Goal: Task Accomplishment & Management: Manage account settings

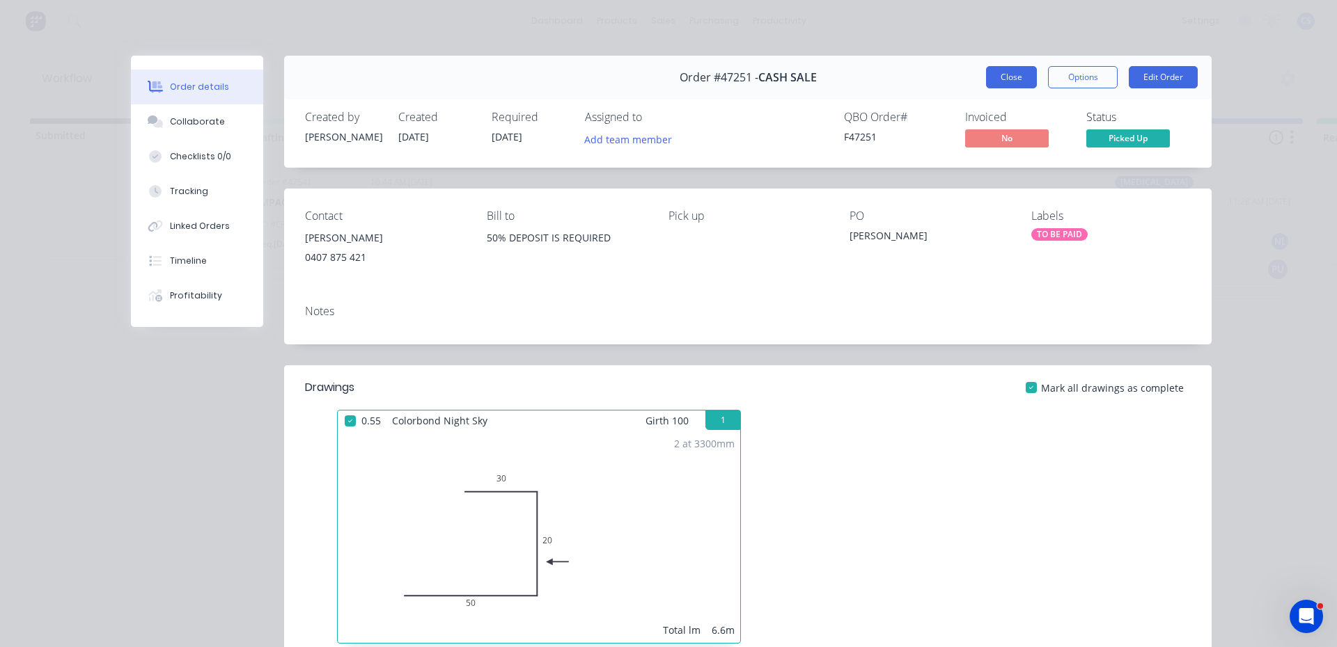
click at [995, 72] on button "Close" at bounding box center [1011, 77] width 51 height 22
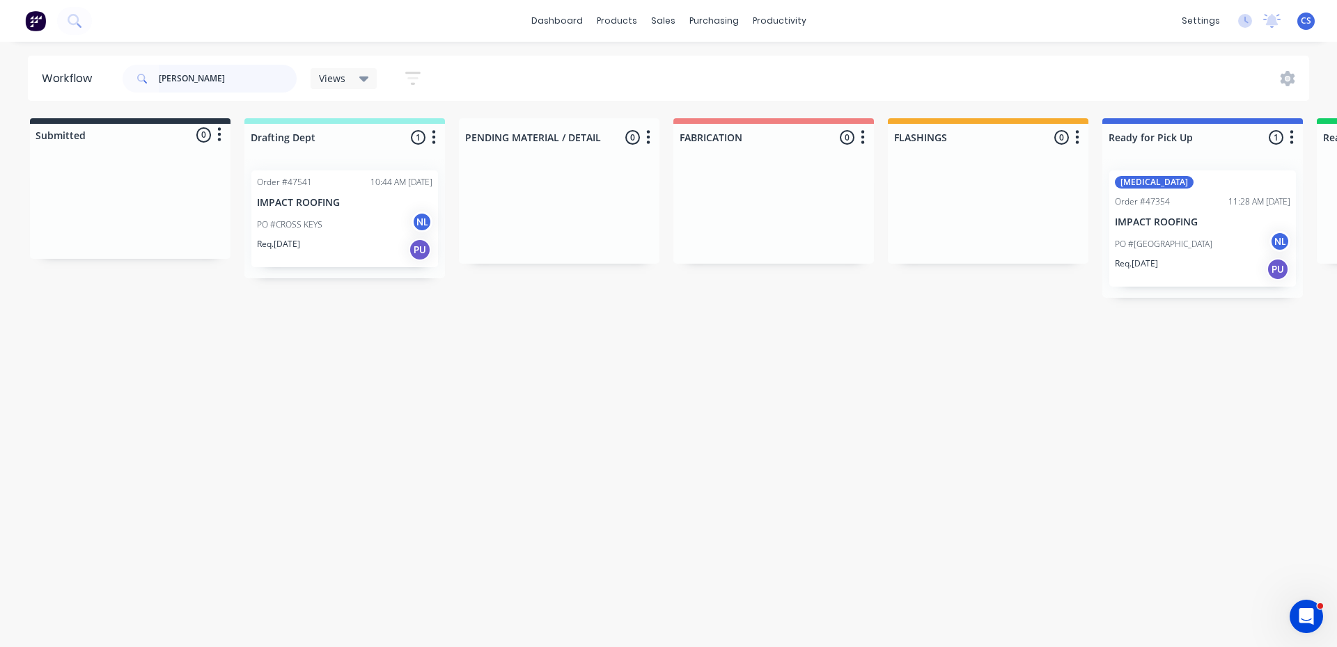
click at [193, 77] on input "[PERSON_NAME]" at bounding box center [228, 79] width 138 height 28
type input "R"
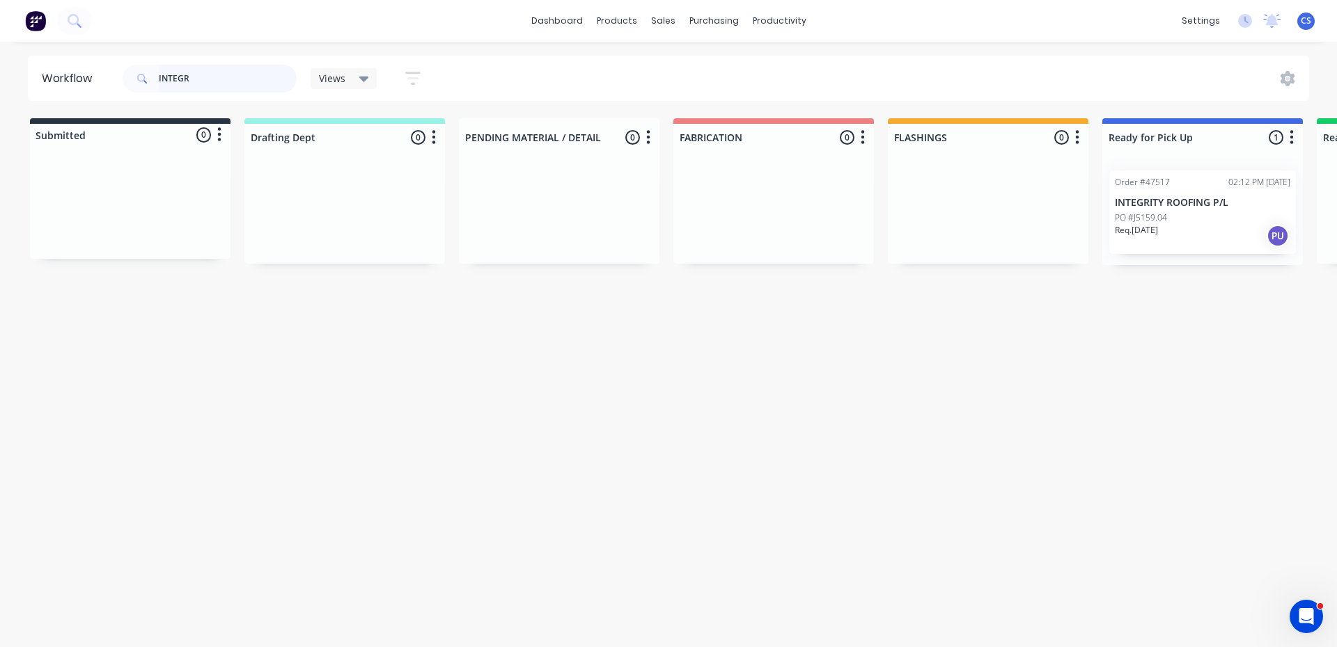
type input "INTEGR"
click at [1179, 206] on p "INTEGRITY ROOFING P/L" at bounding box center [1202, 203] width 175 height 12
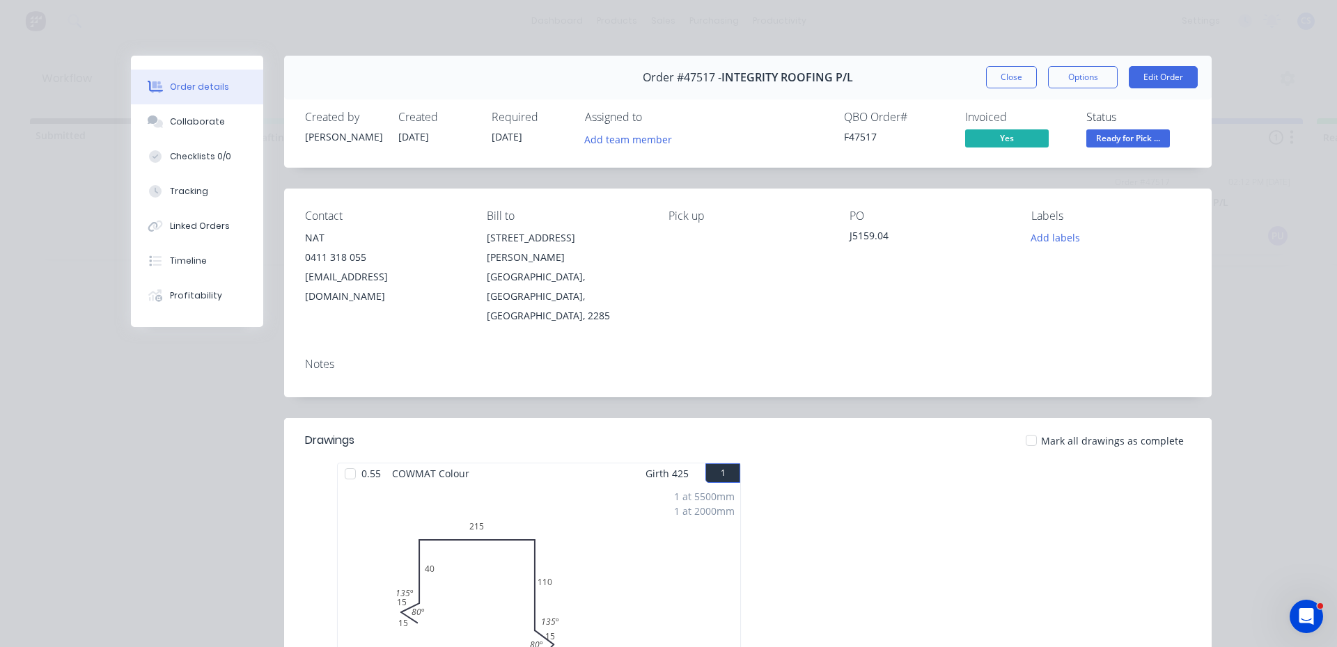
scroll to position [278, 0]
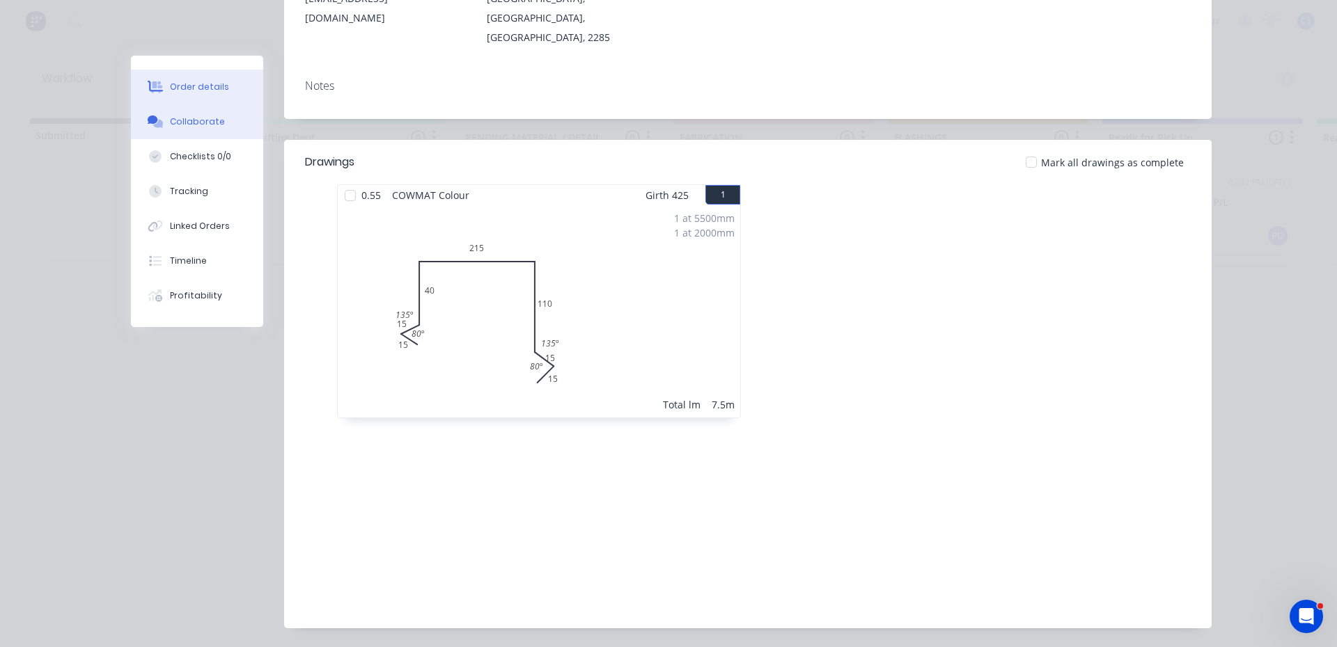
click at [210, 118] on div "Collaborate" at bounding box center [197, 122] width 55 height 13
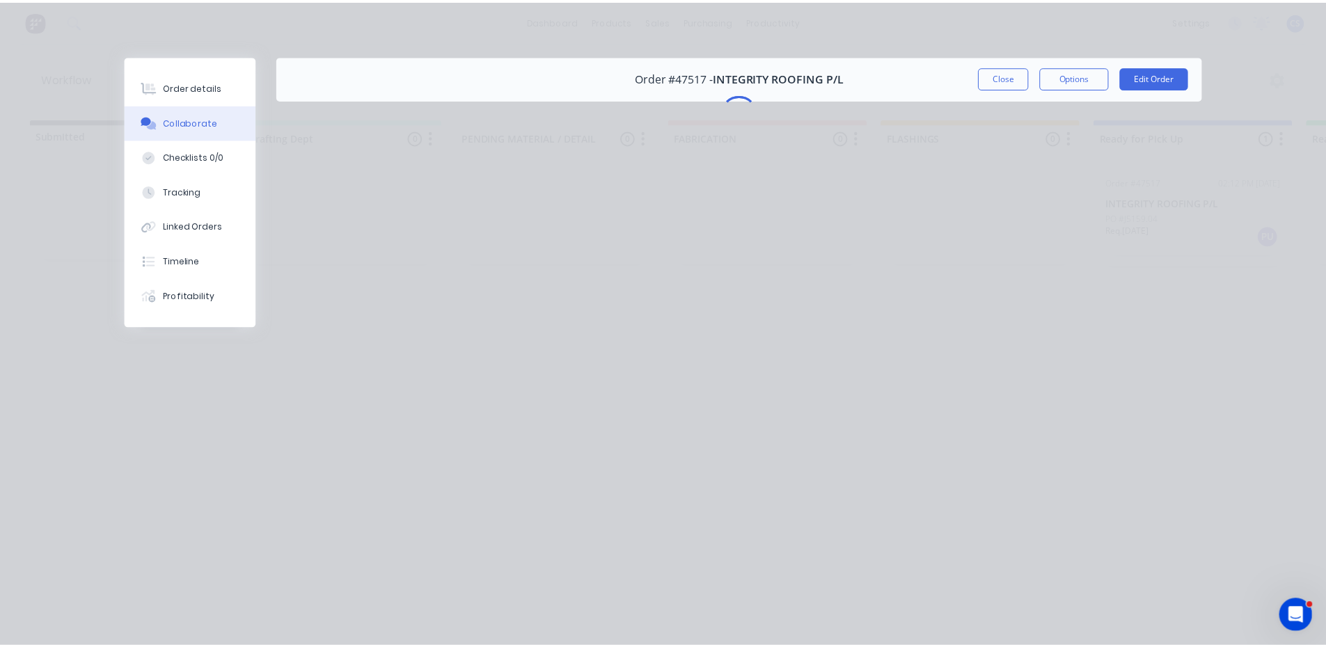
scroll to position [0, 0]
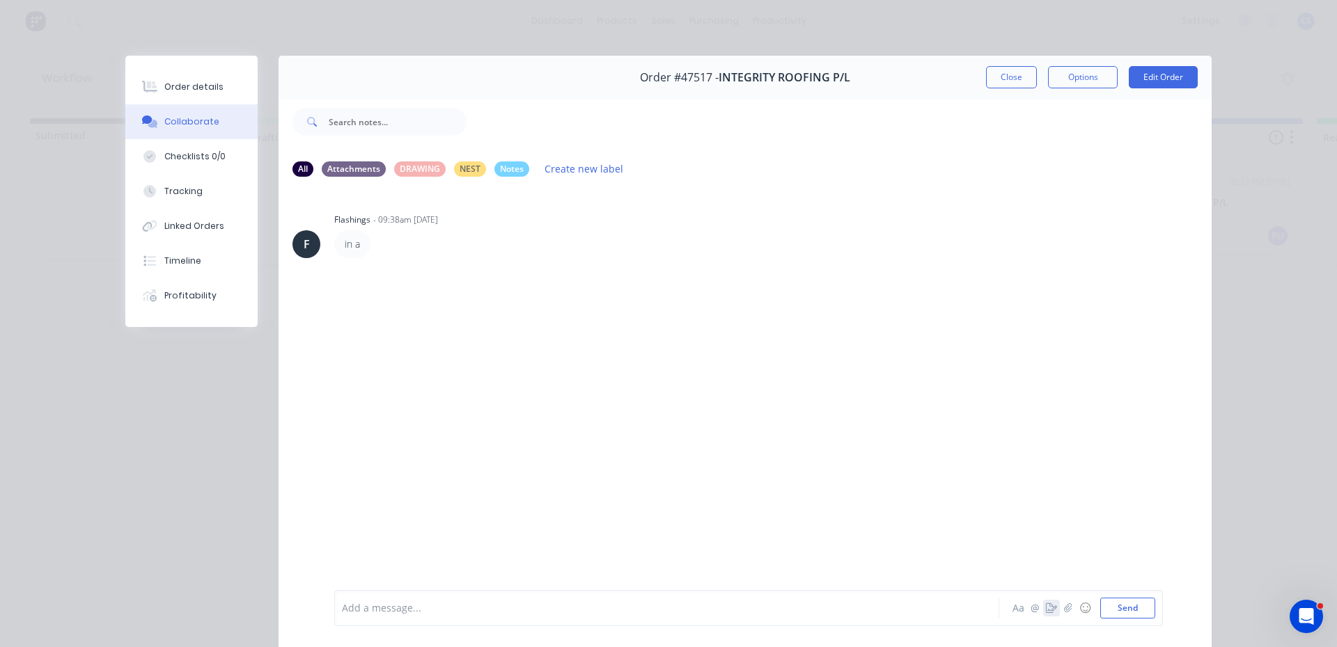
click at [1046, 610] on icon "button" at bounding box center [1051, 609] width 11 height 10
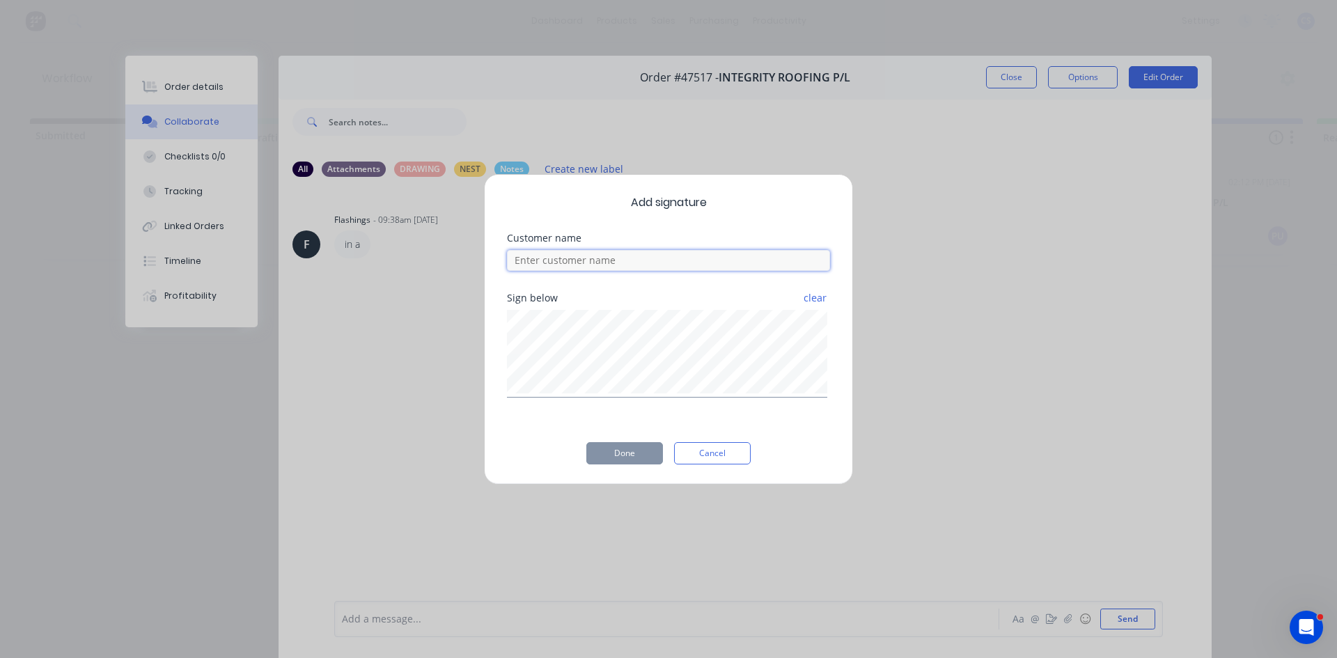
click at [583, 265] on input at bounding box center [668, 260] width 323 height 21
type input "NAT"
click at [627, 464] on button "Done" at bounding box center [624, 453] width 77 height 22
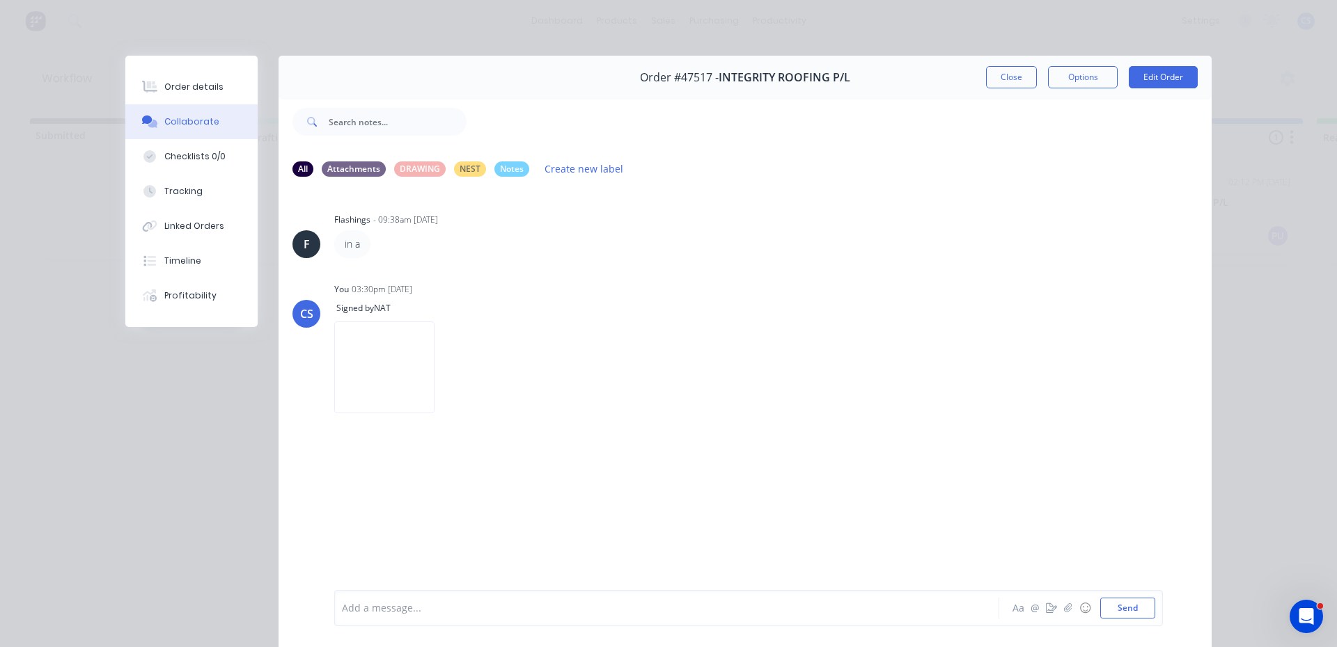
click at [379, 618] on div "Add a message..." at bounding box center [647, 608] width 610 height 21
click at [1106, 604] on button "Send" at bounding box center [1127, 608] width 55 height 21
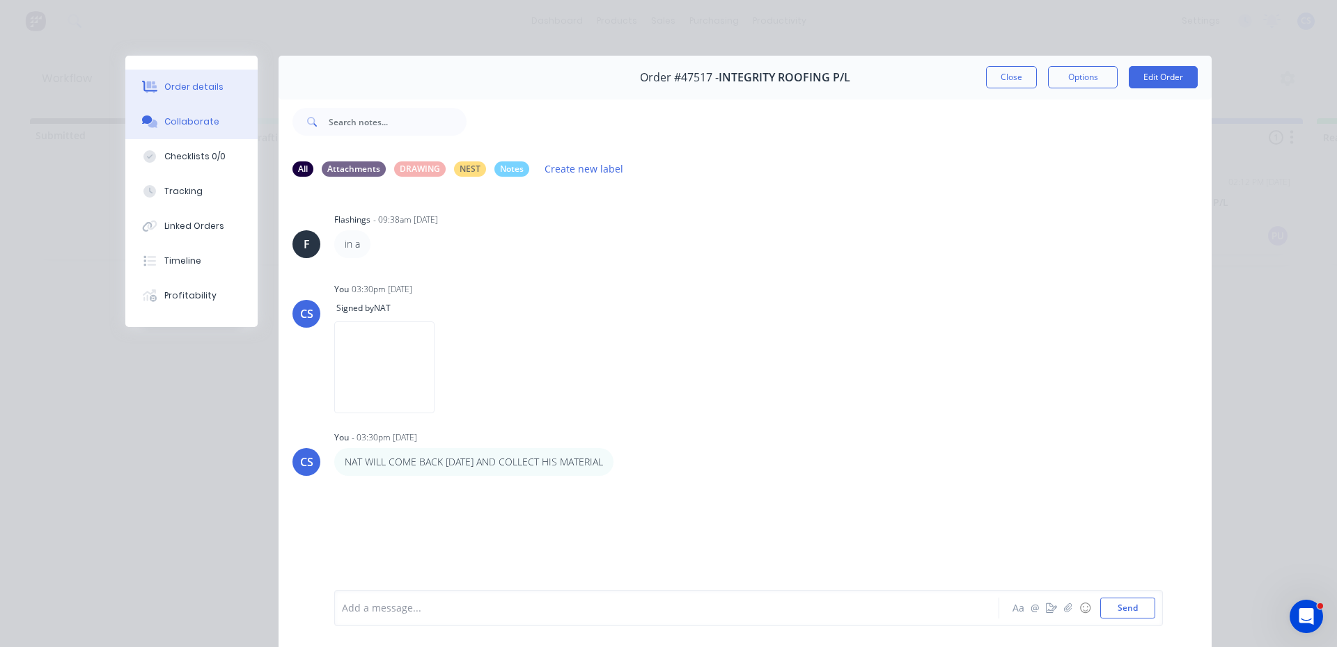
drag, startPoint x: 191, startPoint y: 76, endPoint x: 1336, endPoint y: 105, distance: 1145.6
click at [194, 75] on button "Order details" at bounding box center [191, 87] width 132 height 35
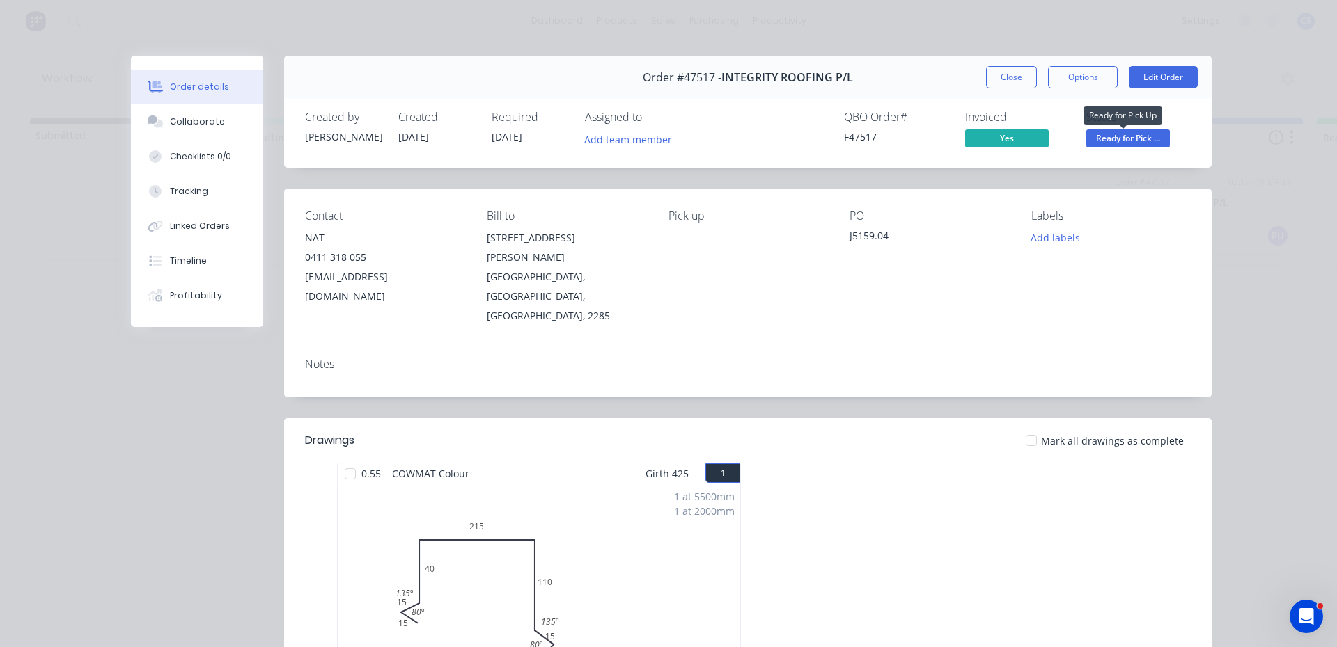
click at [1125, 139] on span "Ready for Pick ..." at bounding box center [1128, 137] width 84 height 17
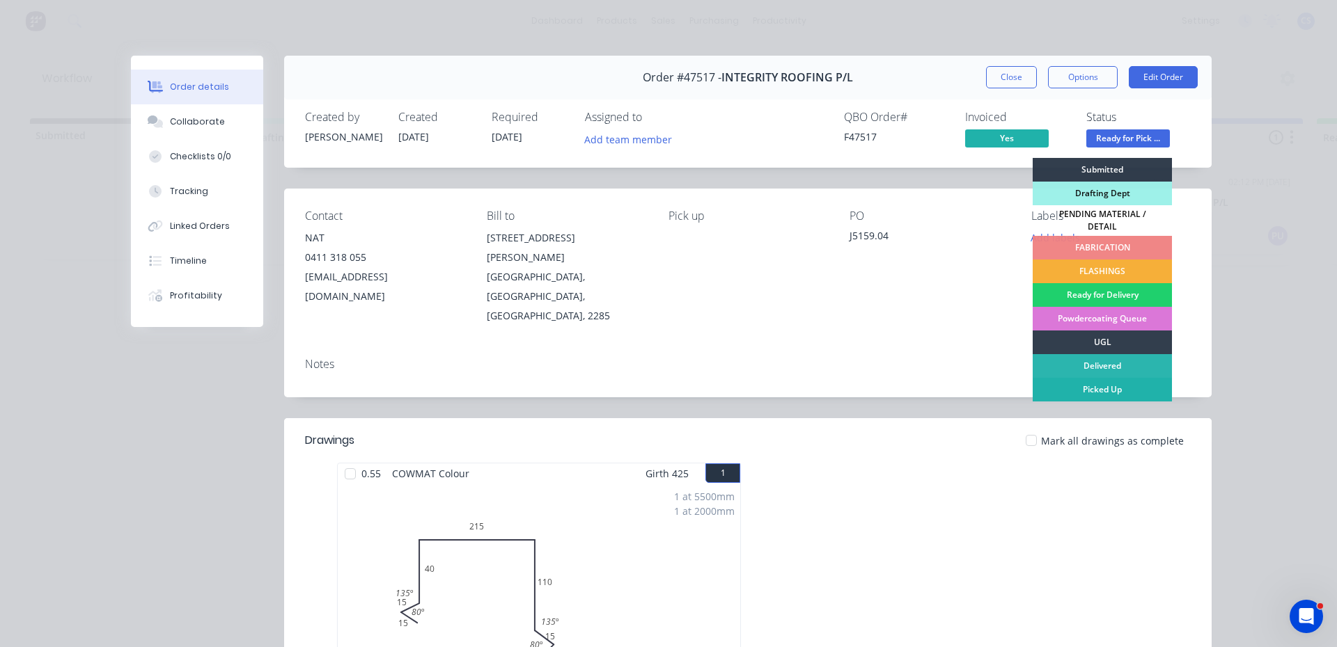
click at [1111, 387] on div "Picked Up" at bounding box center [1101, 390] width 139 height 24
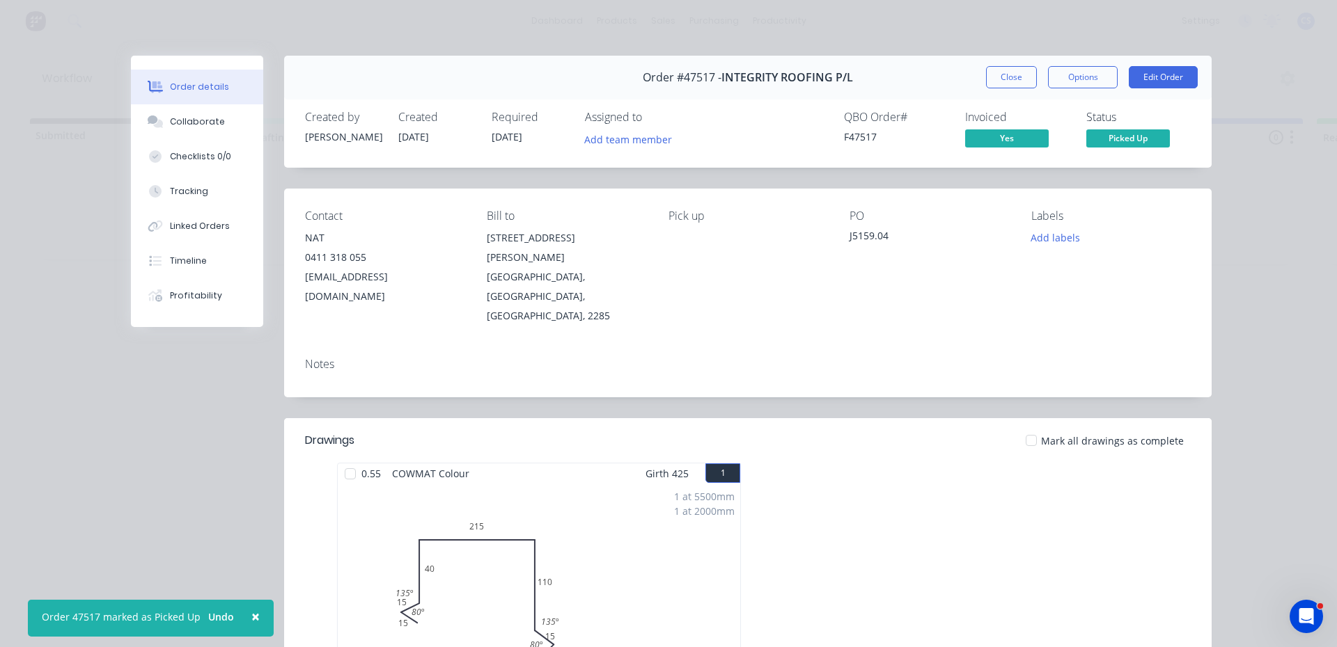
click at [995, 88] on div "Order #47517 - INTEGRITY ROOFING P/L Close Options Edit Order" at bounding box center [747, 78] width 927 height 44
click at [996, 74] on button "Close" at bounding box center [1011, 77] width 51 height 22
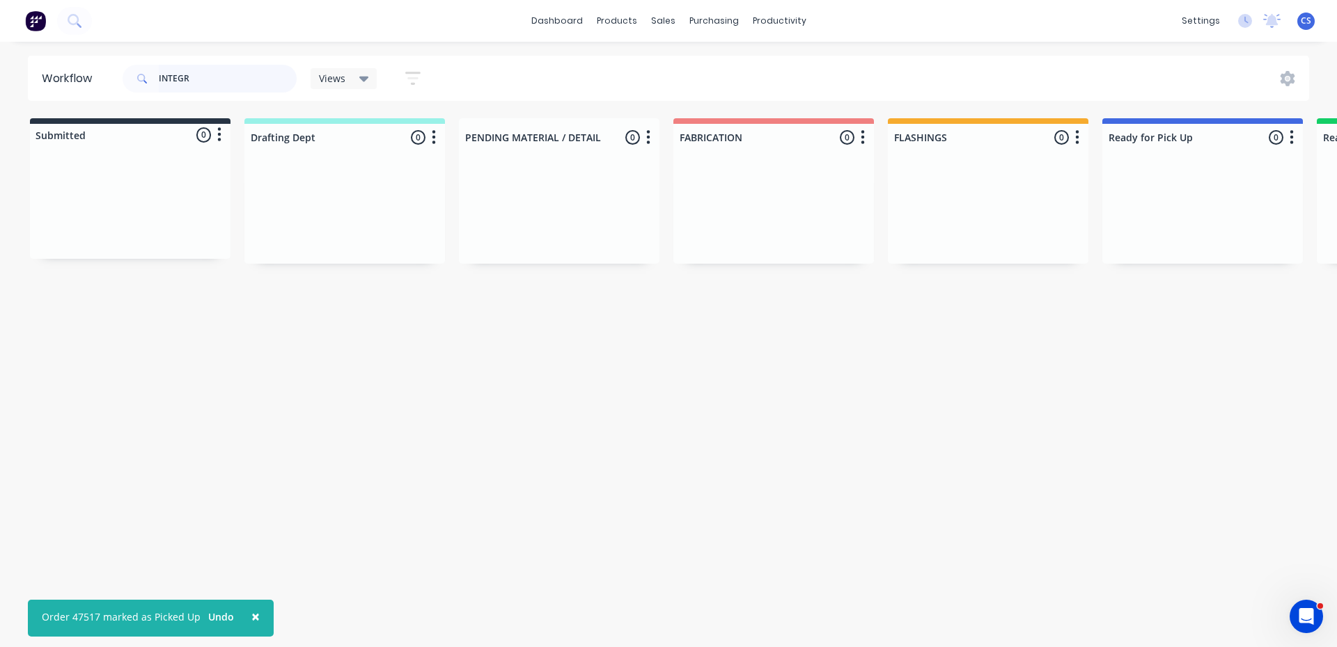
click at [203, 86] on input "INTEGR" at bounding box center [228, 79] width 138 height 28
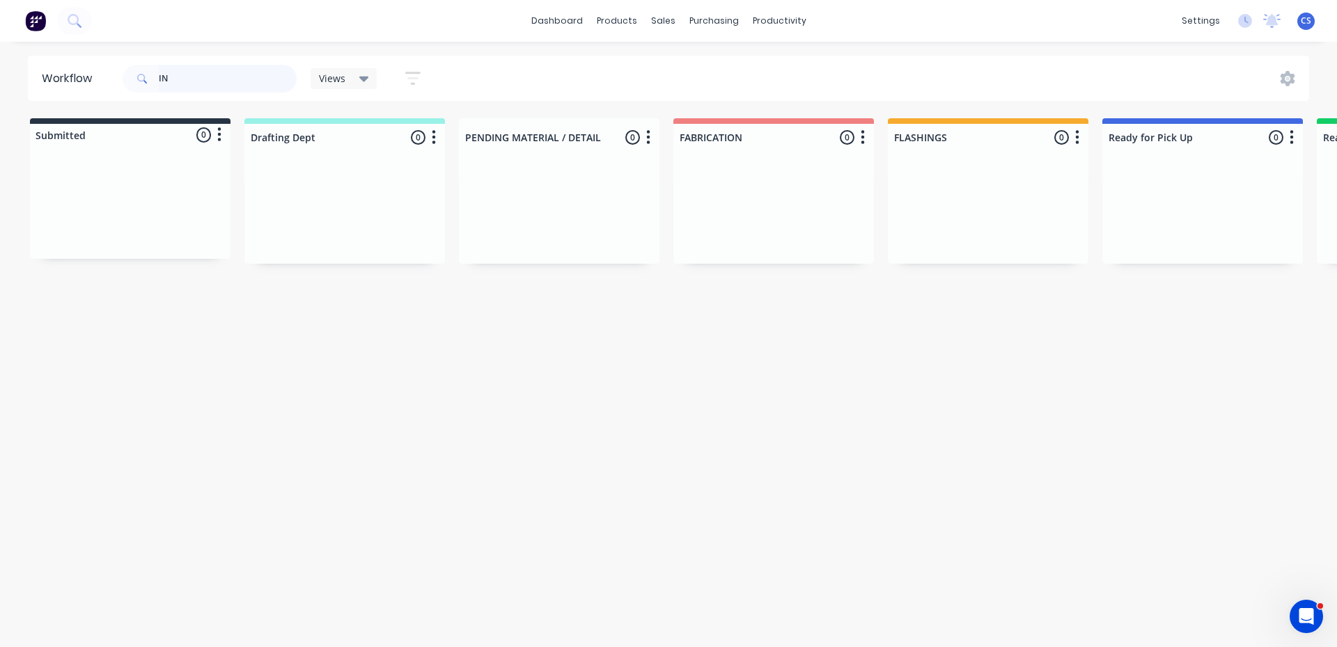
type input "I"
